Goal: Understand process/instructions: Learn how to perform a task or action

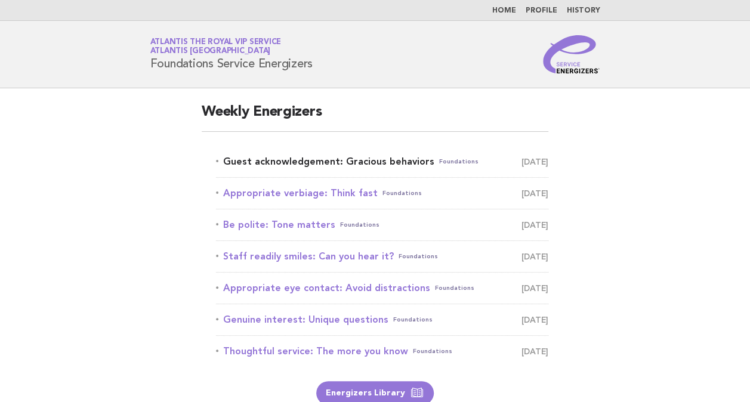
click at [312, 162] on link "Guest acknowledgement: Gracious behaviors Foundations September 18" at bounding box center [382, 161] width 332 height 17
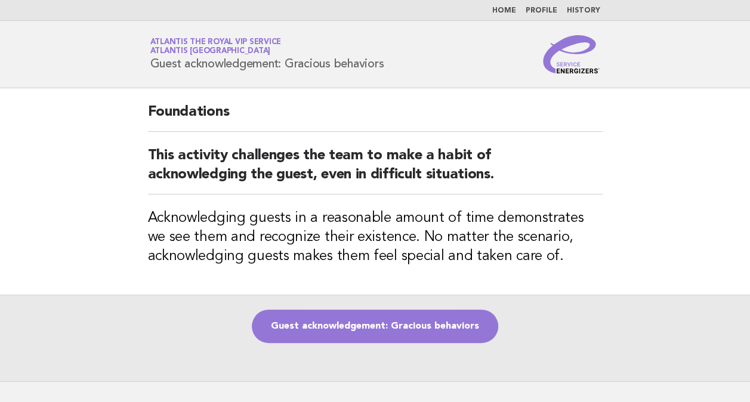
click at [506, 7] on link "Home" at bounding box center [504, 10] width 24 height 7
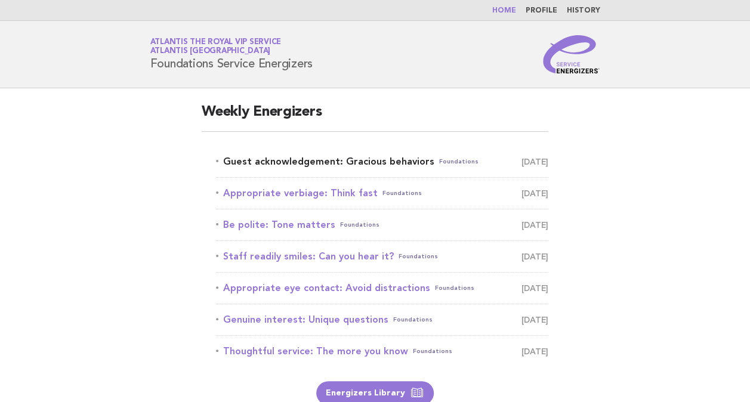
click at [404, 163] on link "Guest acknowledgement: Gracious behaviors Foundations September 18" at bounding box center [382, 161] width 332 height 17
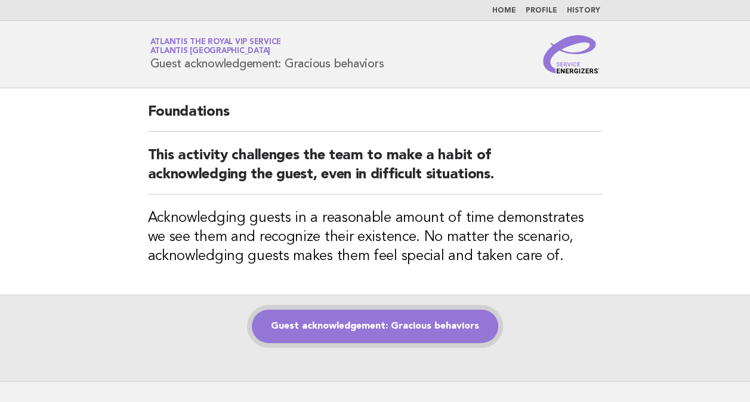
click at [449, 330] on link "Guest acknowledgement: Gracious behaviors" at bounding box center [375, 326] width 246 height 33
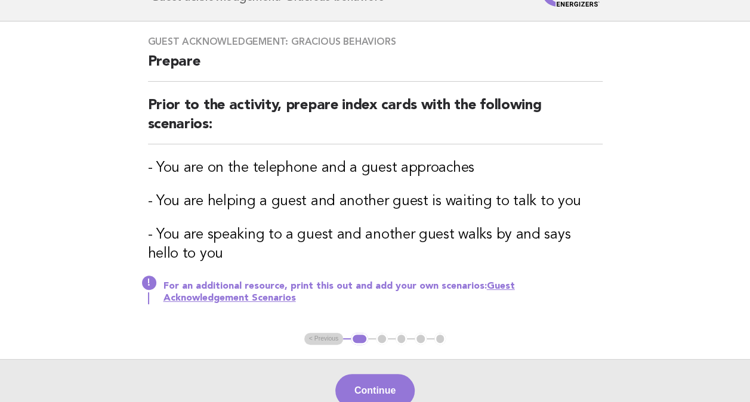
scroll to position [68, 0]
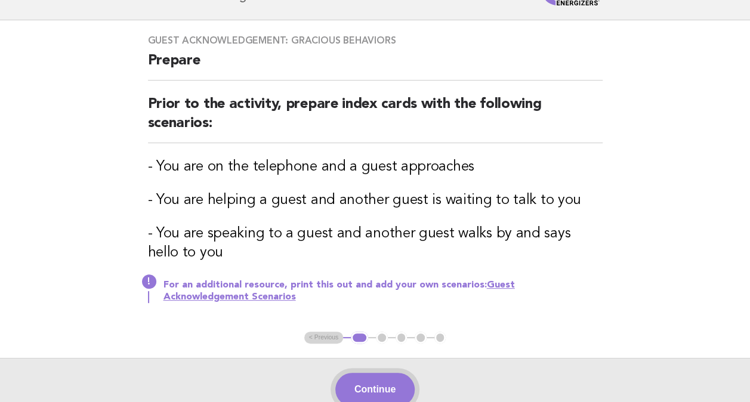
click at [378, 375] on button "Continue" at bounding box center [374, 389] width 79 height 33
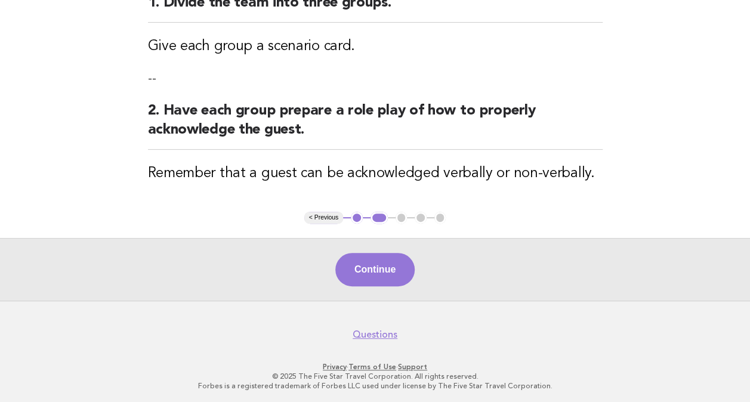
scroll to position [170, 0]
click at [378, 274] on button "Continue" at bounding box center [374, 268] width 79 height 33
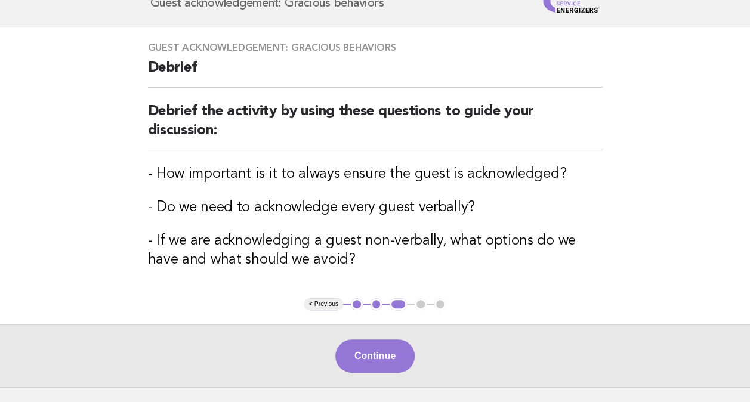
scroll to position [78, 0]
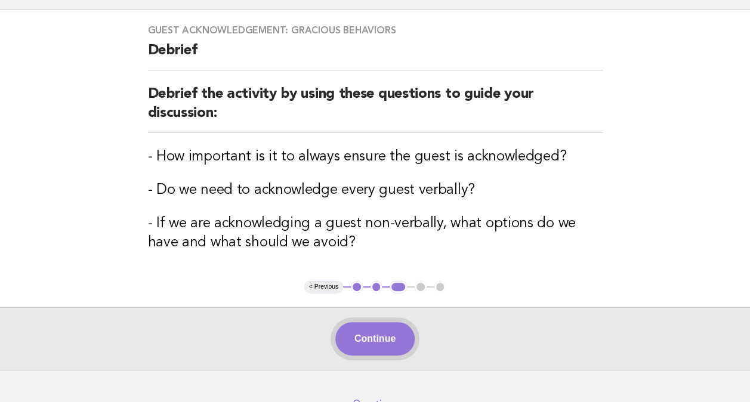
click at [346, 332] on button "Continue" at bounding box center [374, 338] width 79 height 33
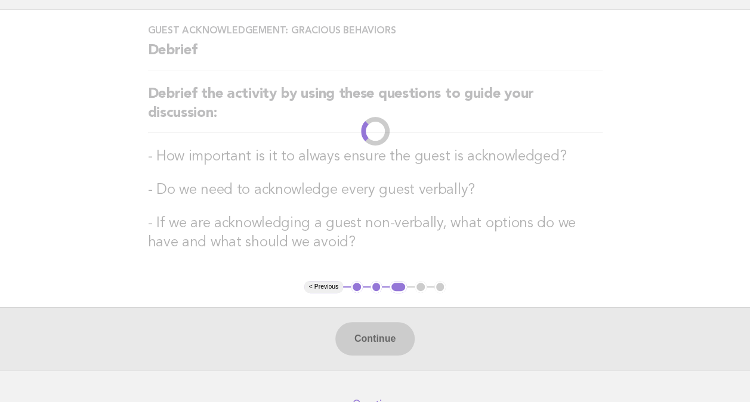
scroll to position [0, 0]
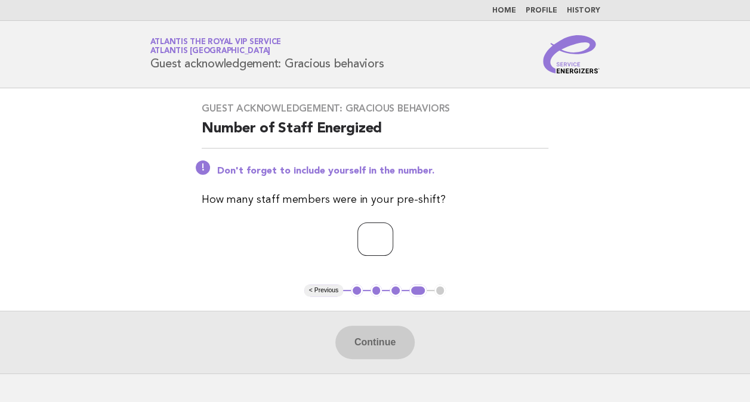
click at [357, 250] on input "number" at bounding box center [375, 238] width 36 height 33
type input "*"
click at [367, 327] on button "Continue" at bounding box center [374, 342] width 79 height 33
